Goal: Task Accomplishment & Management: Complete application form

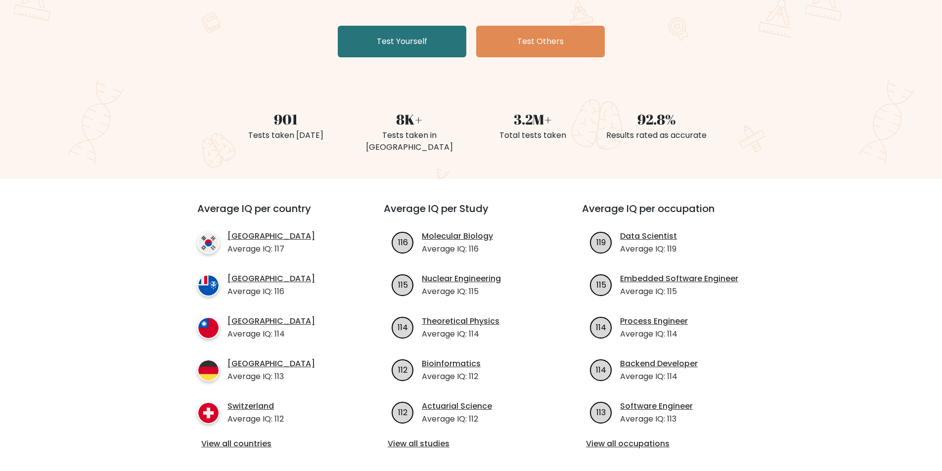
scroll to position [198, 0]
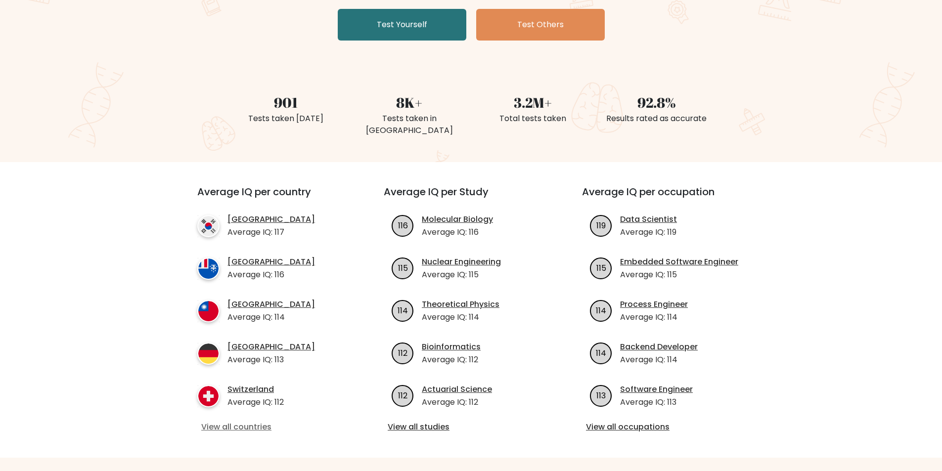
click at [257, 421] on link "View all countries" at bounding box center [272, 427] width 143 height 12
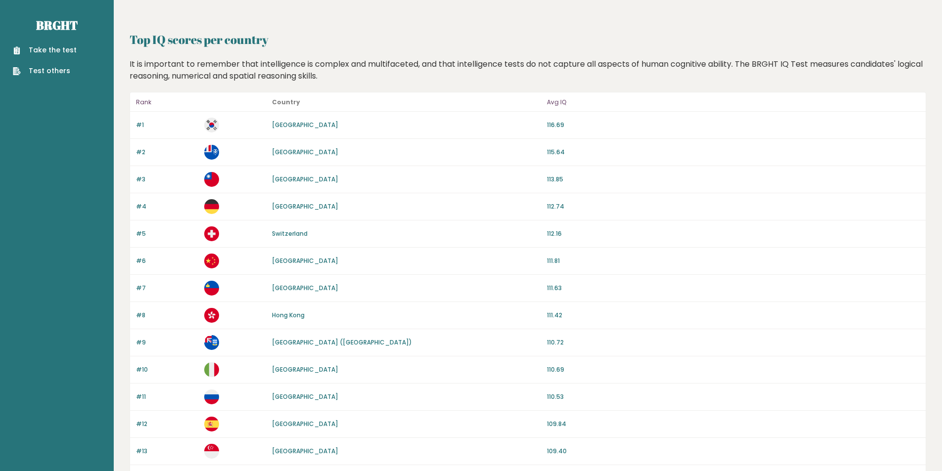
click at [34, 51] on link "Take the test" at bounding box center [45, 50] width 64 height 10
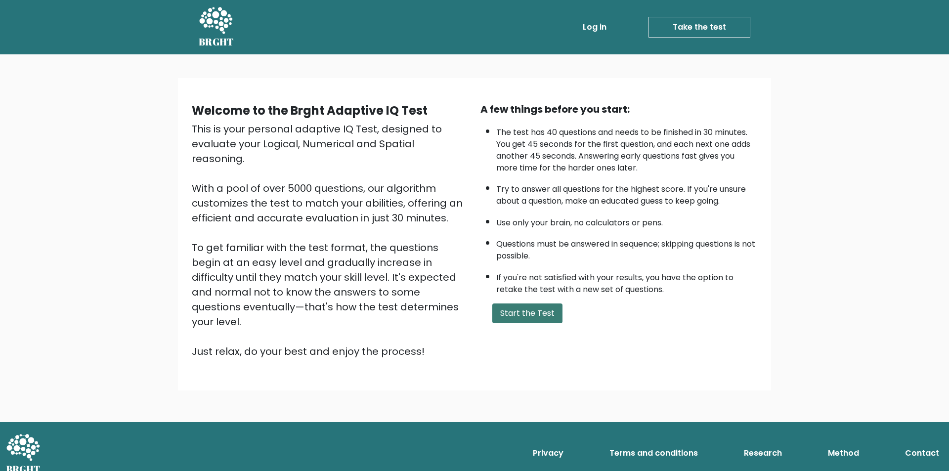
click at [524, 311] on button "Start the Test" at bounding box center [527, 314] width 70 height 20
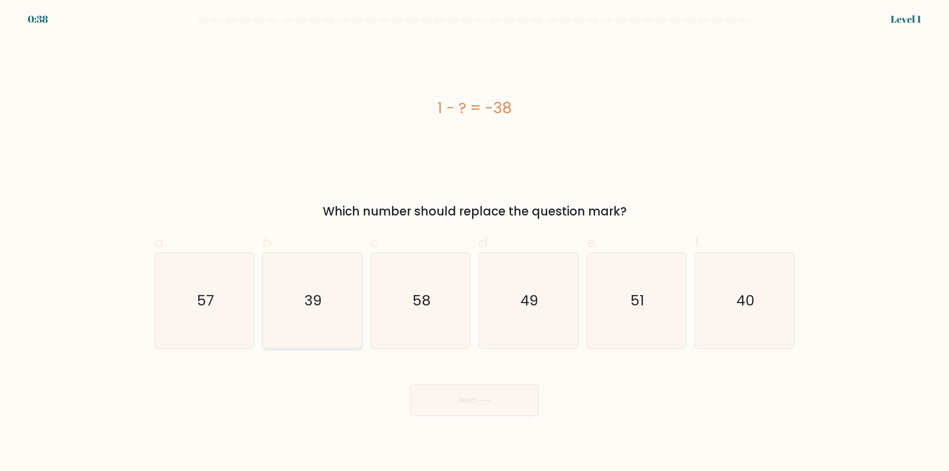
click at [301, 284] on icon "39" at bounding box center [312, 300] width 95 height 95
click at [475, 242] on input "b. 39" at bounding box center [475, 239] width 0 height 6
radio input "true"
click at [489, 403] on button "Next" at bounding box center [474, 401] width 129 height 32
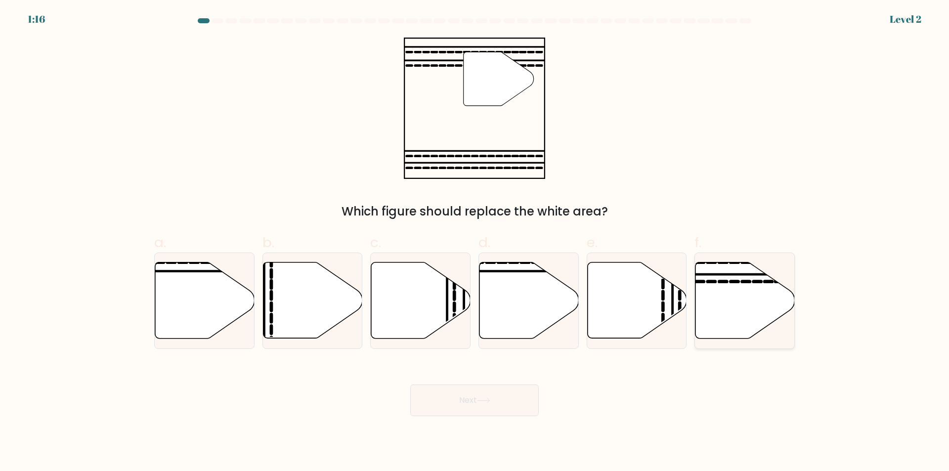
click at [724, 302] on icon at bounding box center [745, 301] width 99 height 76
click at [475, 242] on input "f." at bounding box center [475, 239] width 0 height 6
radio input "true"
click at [444, 408] on button "Next" at bounding box center [474, 401] width 129 height 32
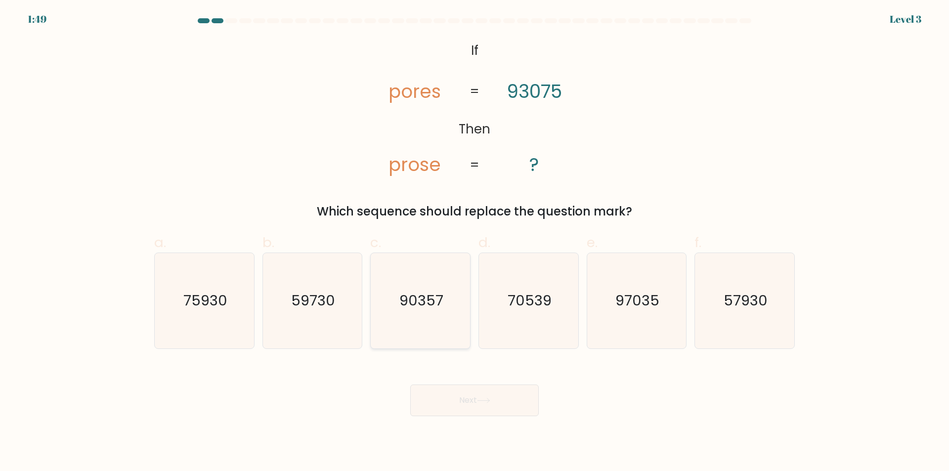
click at [427, 313] on icon "90357" at bounding box center [420, 300] width 95 height 95
click at [475, 242] on input "c. 90357" at bounding box center [475, 239] width 0 height 6
radio input "true"
click at [466, 398] on button "Next" at bounding box center [474, 401] width 129 height 32
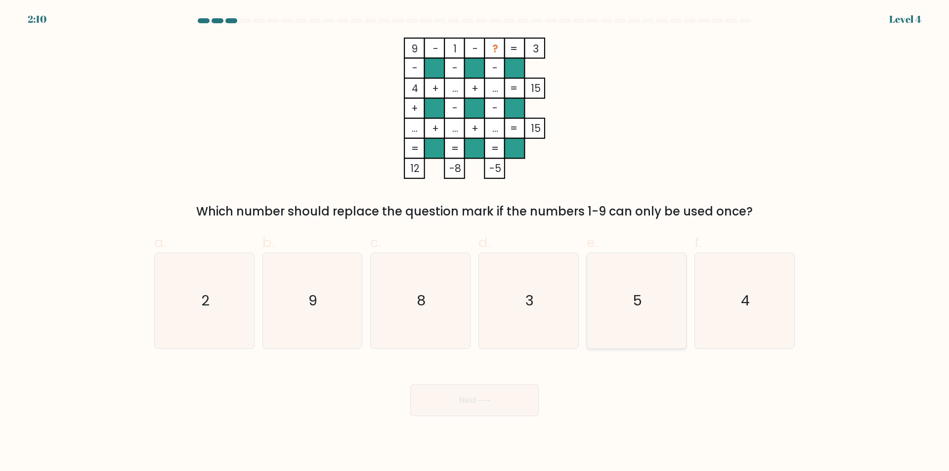
click at [646, 315] on icon "5" at bounding box center [636, 300] width 95 height 95
click at [475, 242] on input "e. 5" at bounding box center [475, 239] width 0 height 6
radio input "true"
click at [499, 403] on button "Next" at bounding box center [474, 401] width 129 height 32
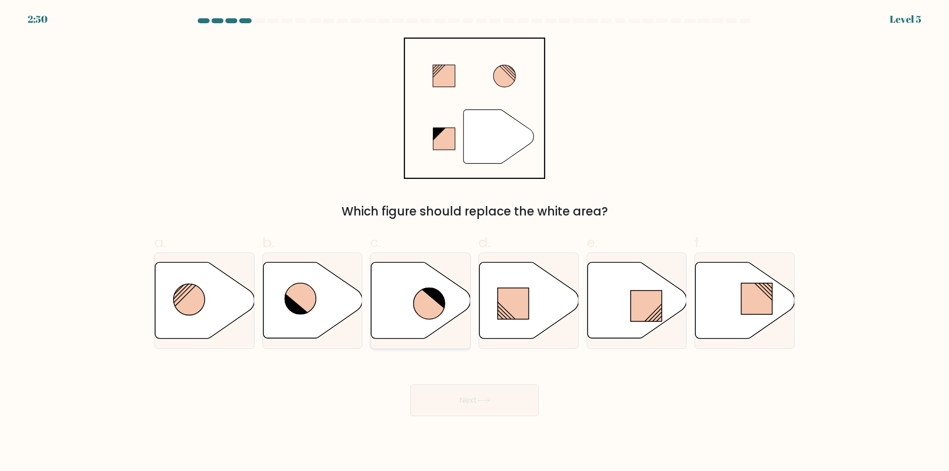
click at [430, 309] on icon at bounding box center [429, 303] width 31 height 31
click at [475, 242] on input "c." at bounding box center [475, 239] width 0 height 6
radio input "true"
click at [463, 389] on button "Next" at bounding box center [474, 401] width 129 height 32
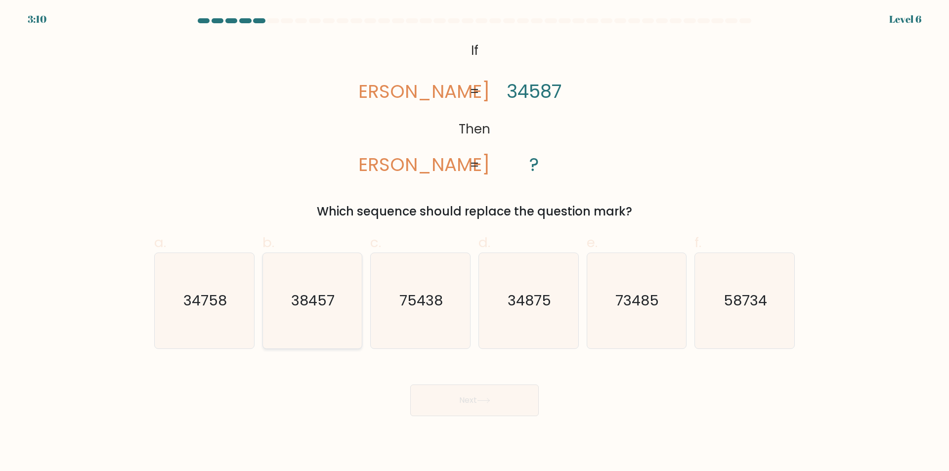
click at [334, 314] on icon "38457" at bounding box center [312, 300] width 95 height 95
click at [475, 242] on input "b. 38457" at bounding box center [475, 239] width 0 height 6
radio input "true"
click at [473, 400] on button "Next" at bounding box center [474, 401] width 129 height 32
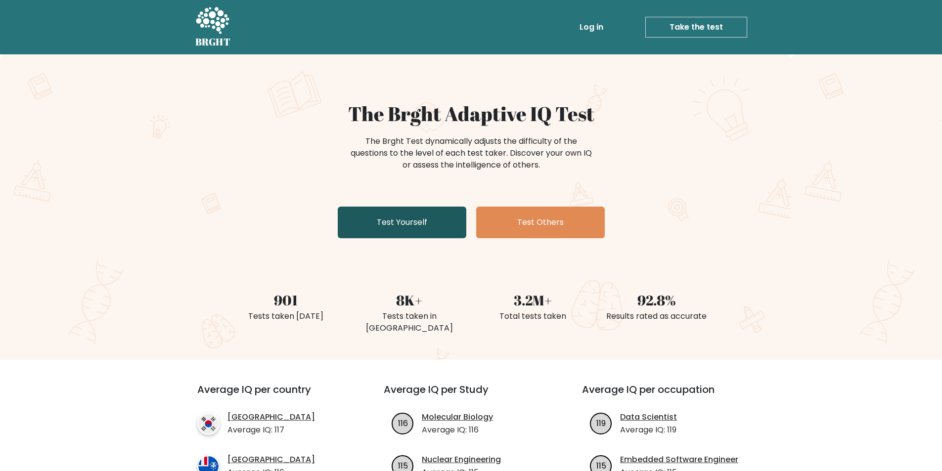
click at [422, 230] on link "Test Yourself" at bounding box center [402, 223] width 129 height 32
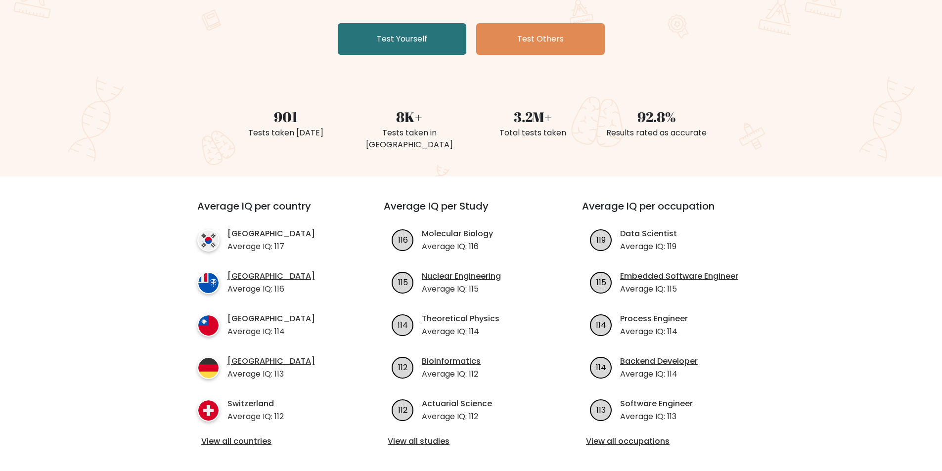
scroll to position [198, 0]
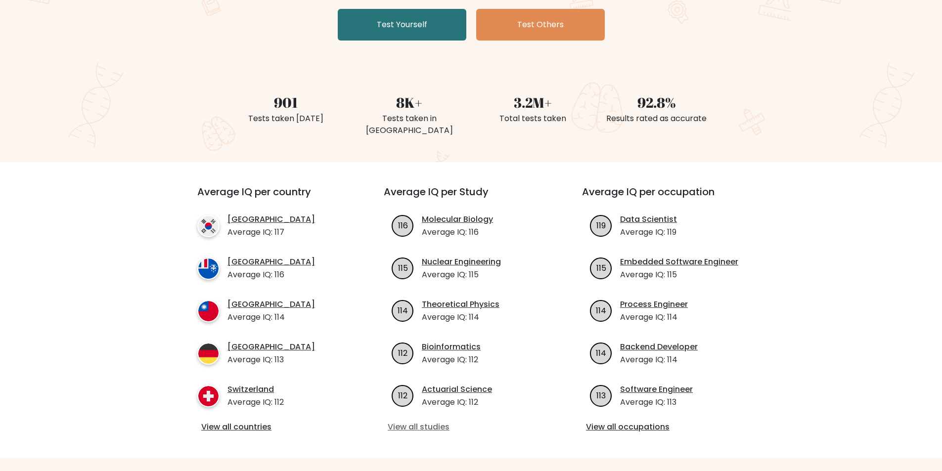
click at [417, 421] on link "View all studies" at bounding box center [471, 427] width 167 height 12
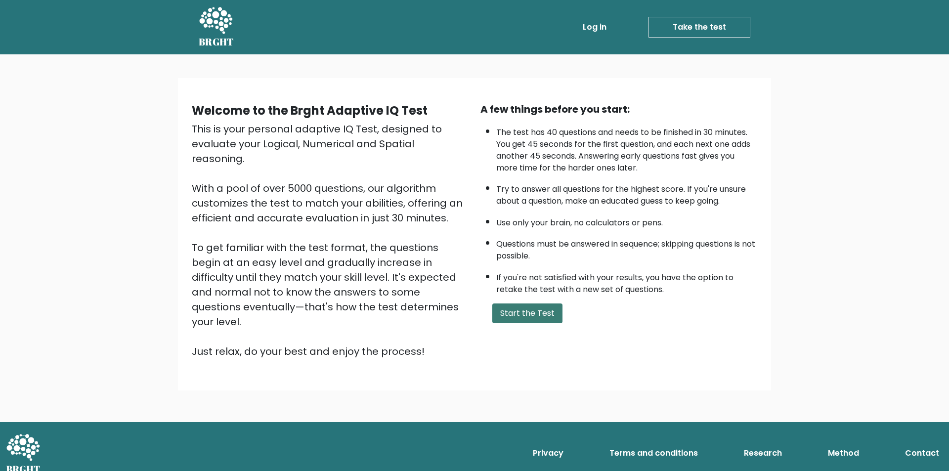
click at [535, 313] on button "Start the Test" at bounding box center [527, 314] width 70 height 20
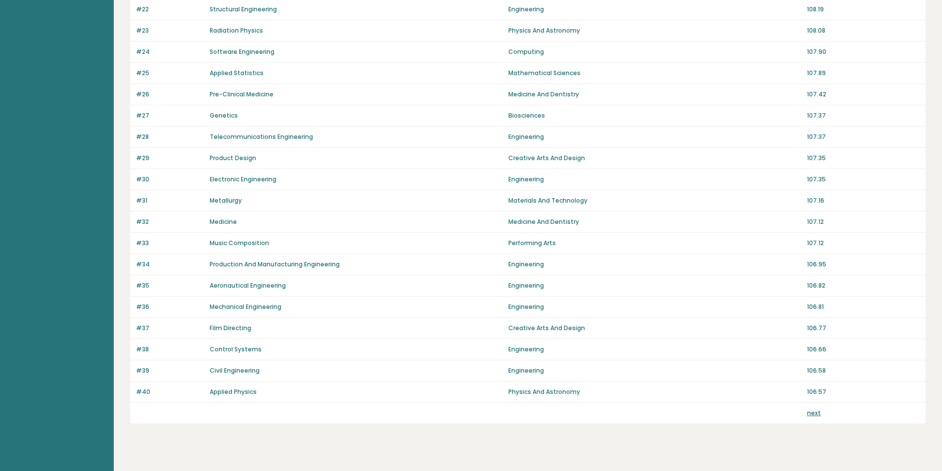
scroll to position [576, 0]
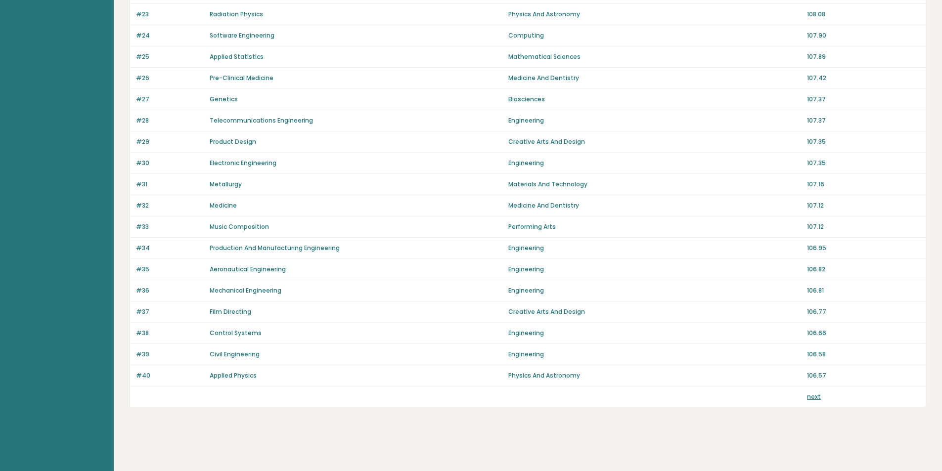
click at [809, 397] on link "next" at bounding box center [814, 397] width 14 height 8
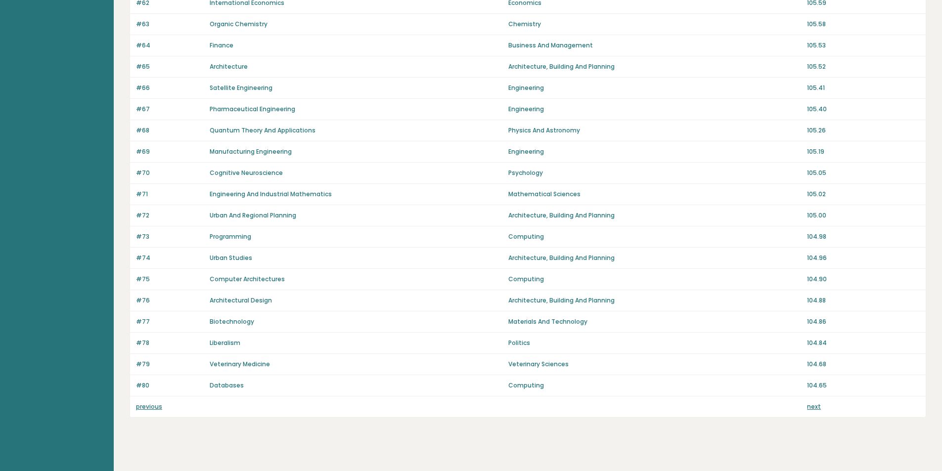
scroll to position [576, 0]
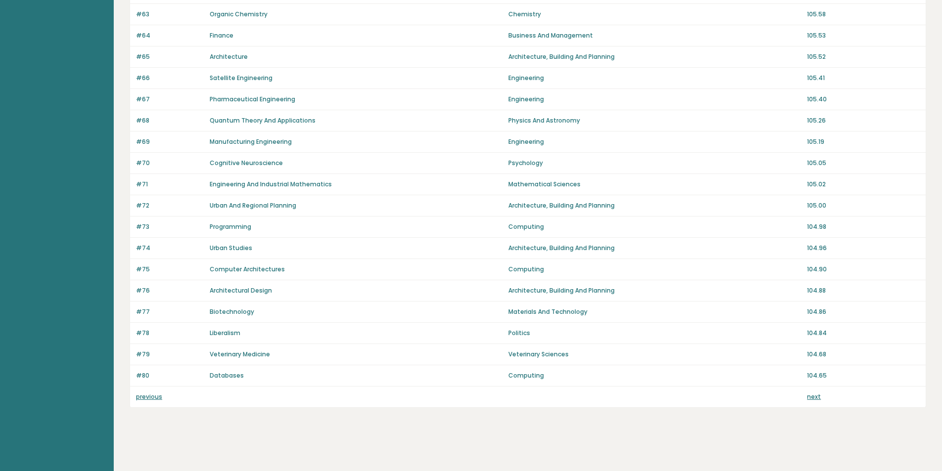
click at [157, 397] on link "previous" at bounding box center [149, 397] width 26 height 8
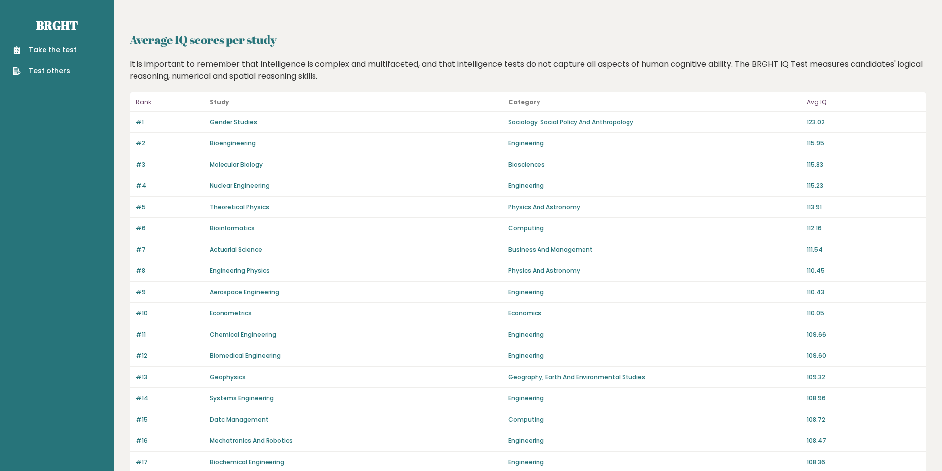
click at [46, 45] on link "Take the test" at bounding box center [45, 50] width 64 height 10
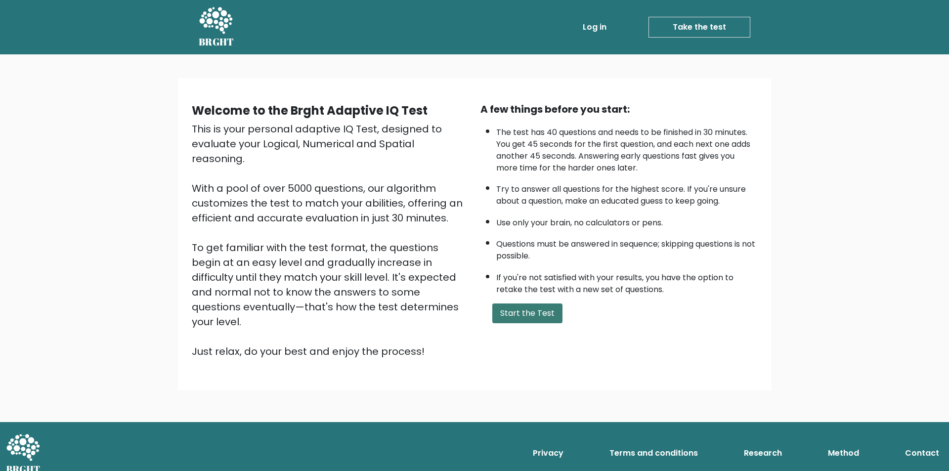
click at [532, 318] on button "Start the Test" at bounding box center [527, 314] width 70 height 20
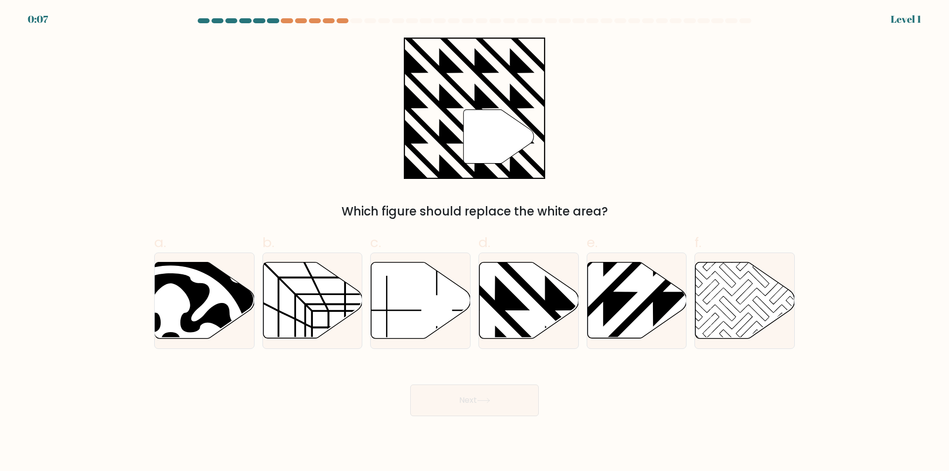
click at [38, 18] on div "0:07" at bounding box center [38, 19] width 20 height 15
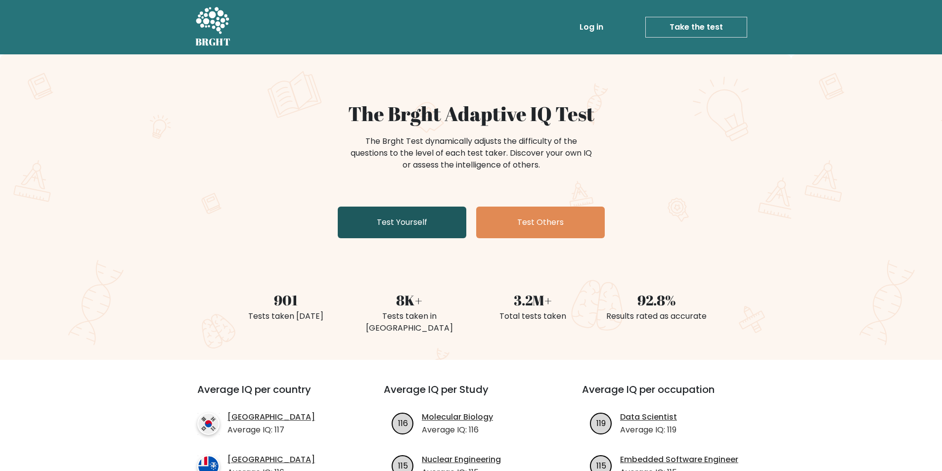
click at [408, 210] on link "Test Yourself" at bounding box center [402, 223] width 129 height 32
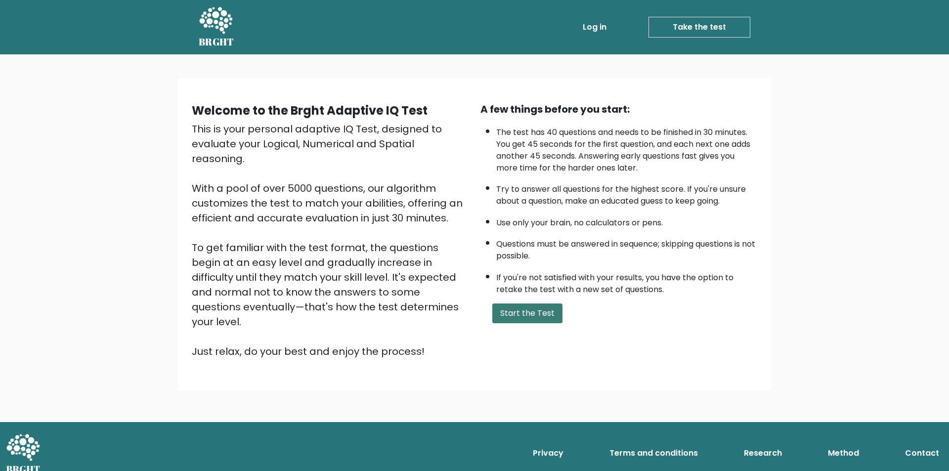
click at [544, 309] on button "Start the Test" at bounding box center [527, 314] width 70 height 20
